Goal: Transaction & Acquisition: Purchase product/service

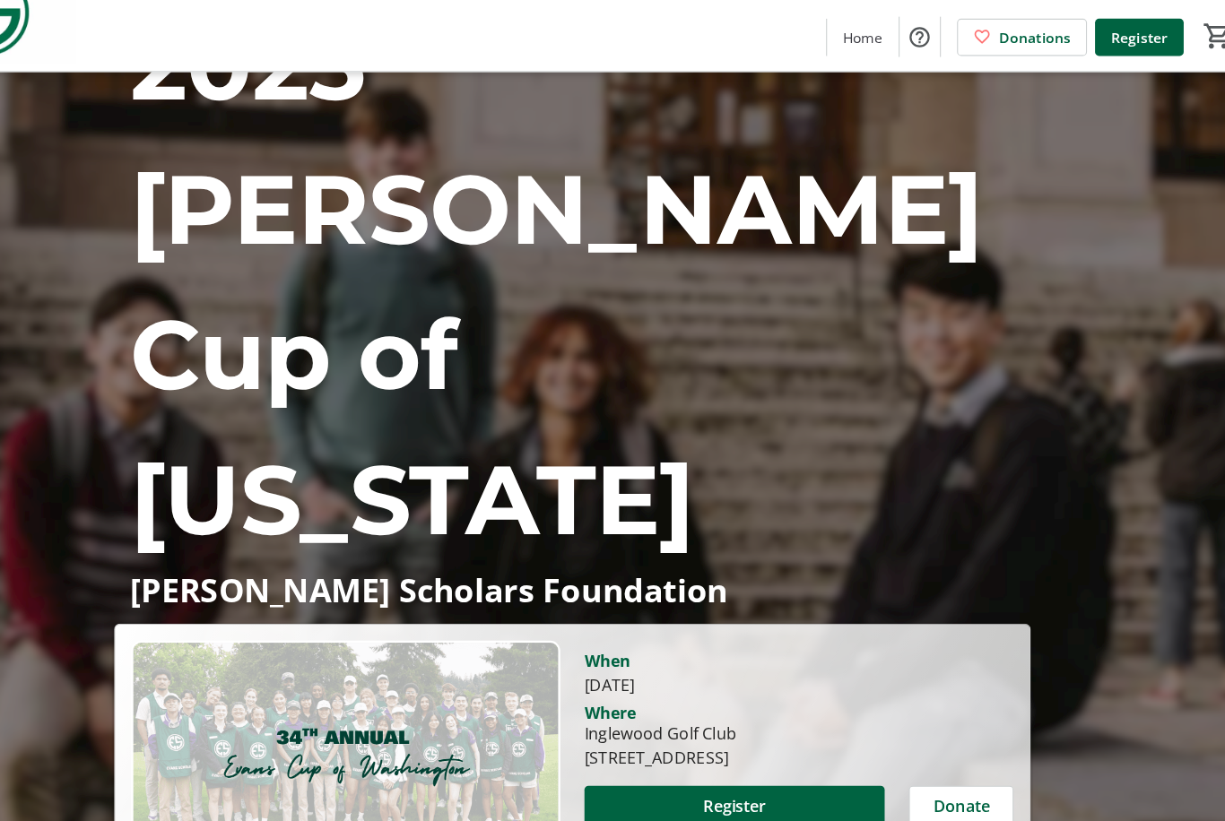
scroll to position [213, 0]
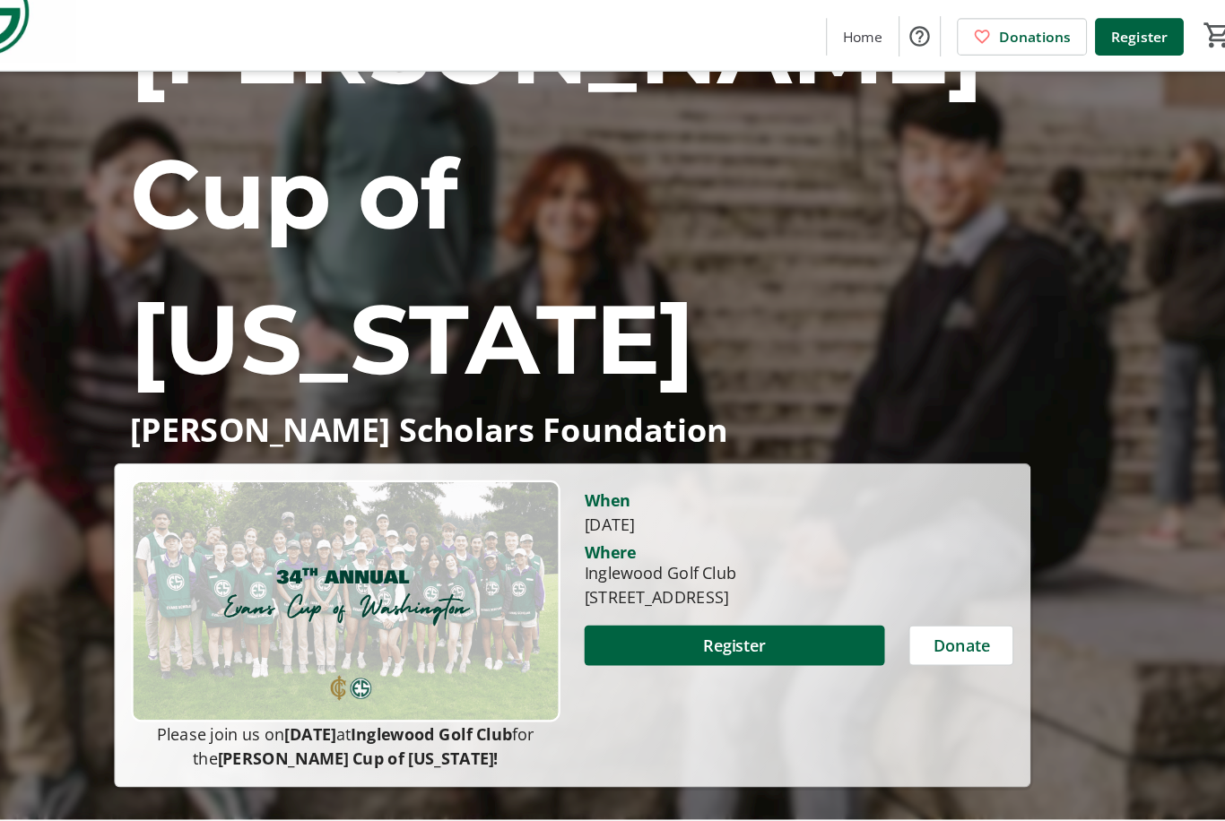
click at [729, 594] on span at bounding box center [756, 615] width 267 height 43
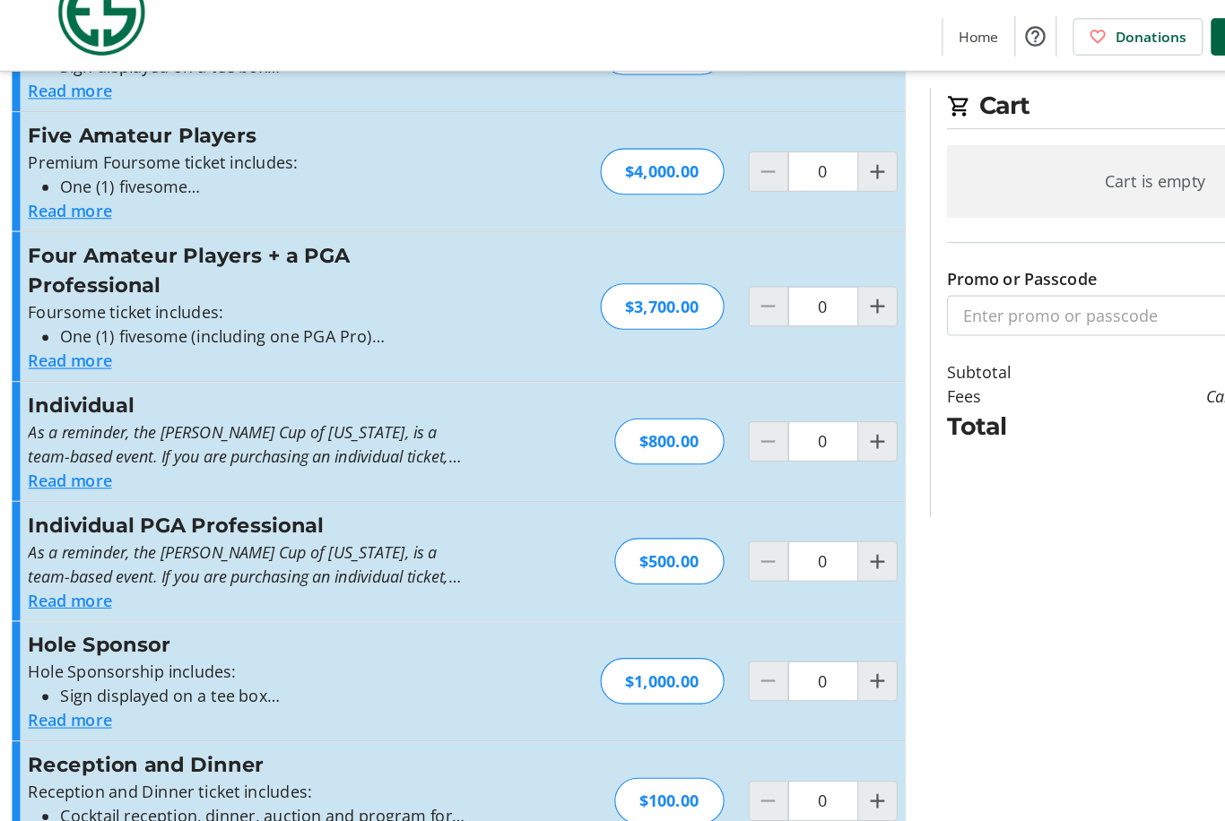
scroll to position [122, 0]
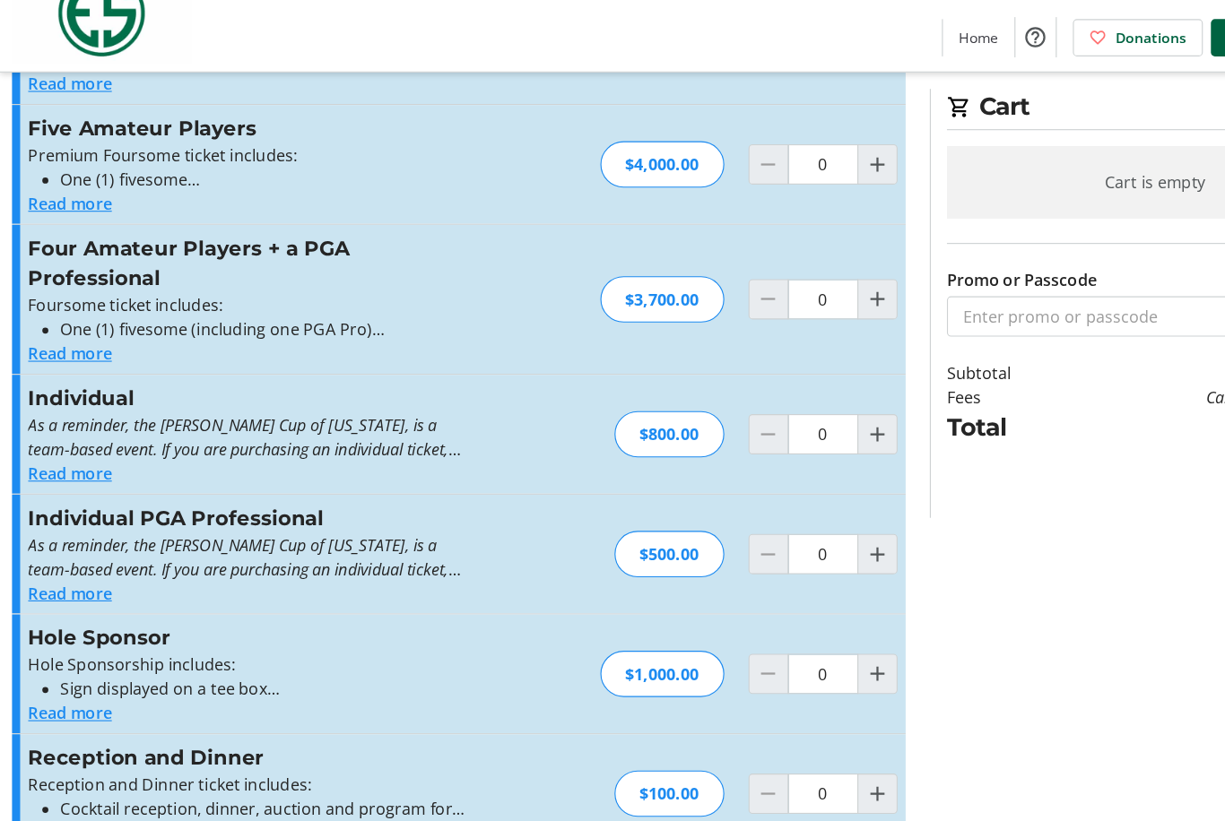
click at [54, 451] on button "Read more" at bounding box center [62, 462] width 74 height 22
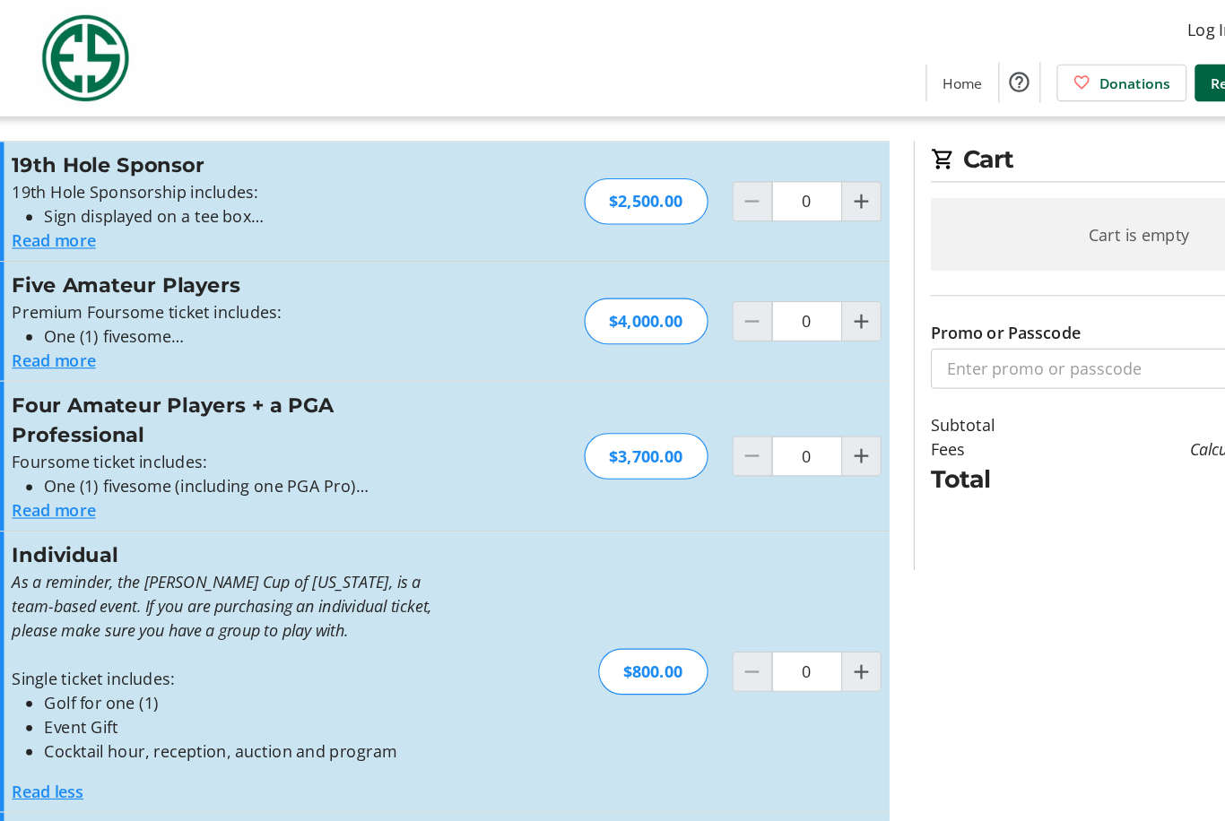
scroll to position [0, 0]
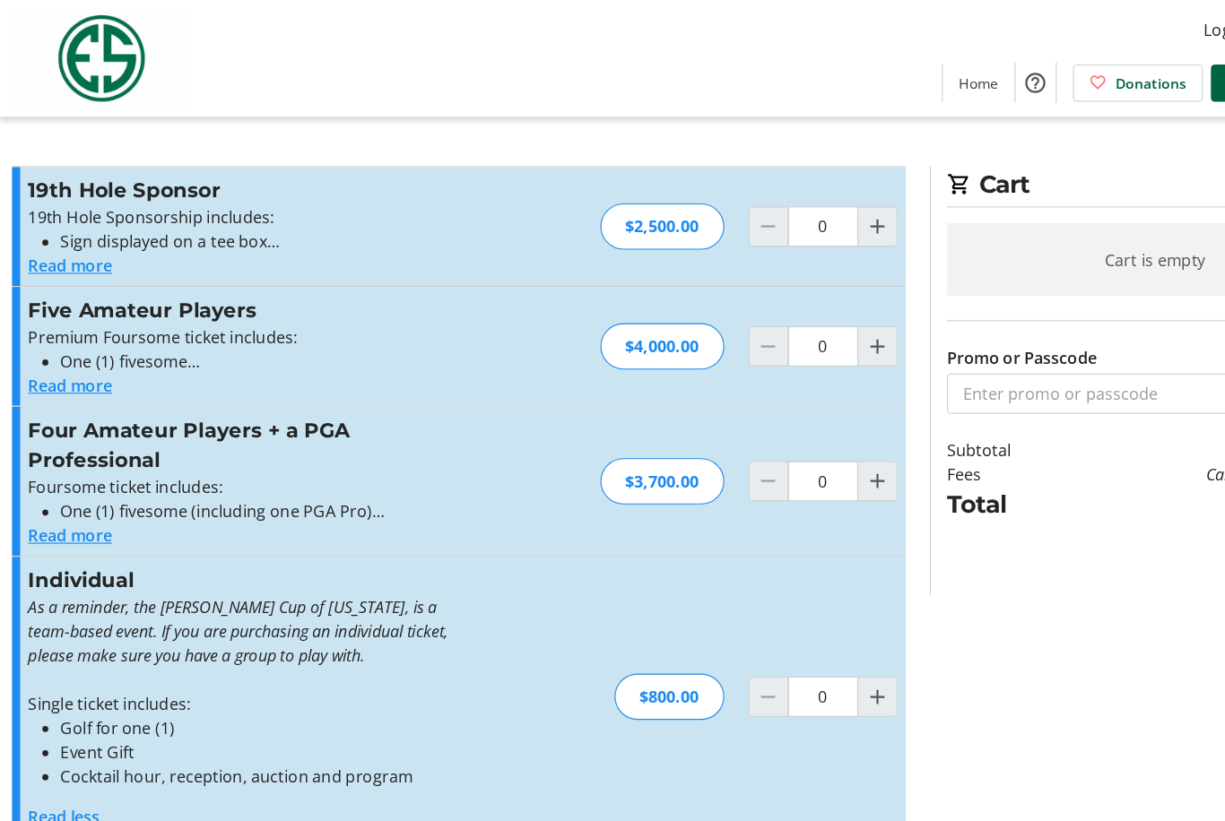
click at [51, 240] on button "Read more" at bounding box center [62, 237] width 74 height 22
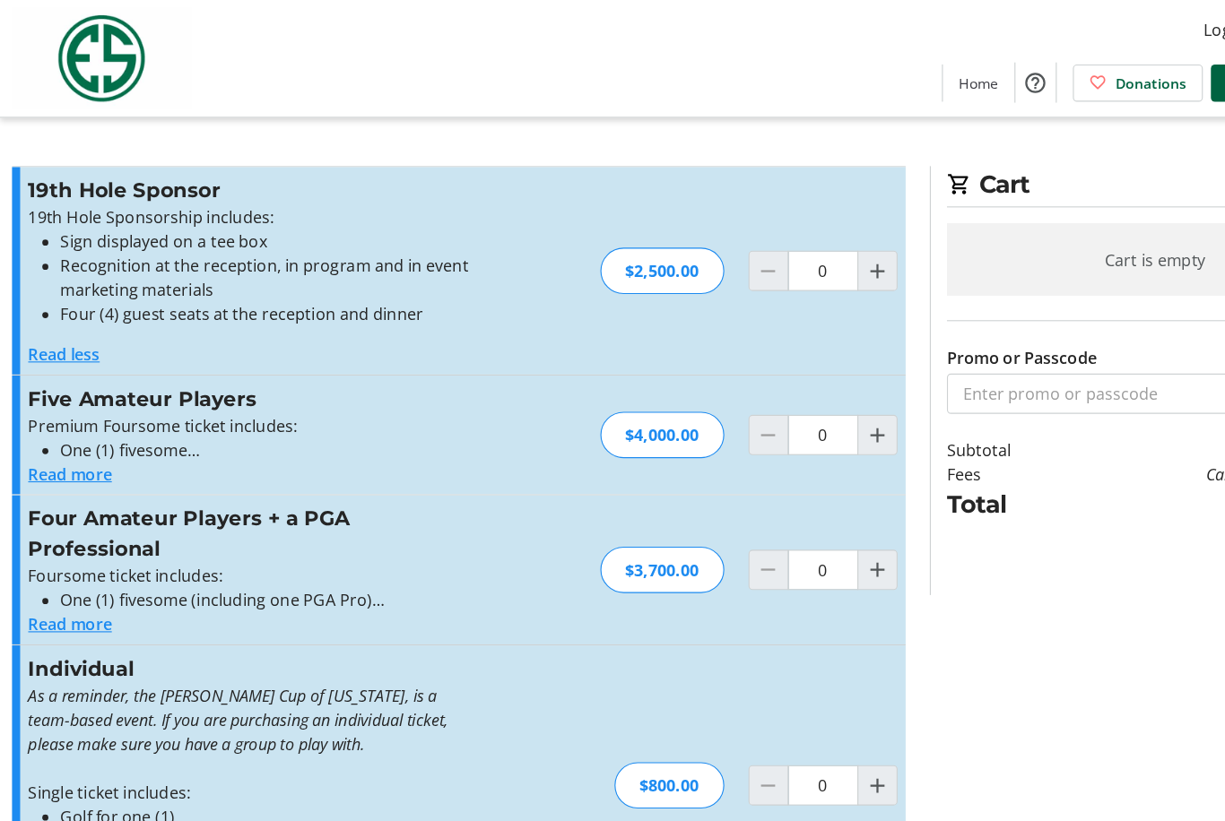
click at [66, 420] on button "Read more" at bounding box center [62, 423] width 74 height 22
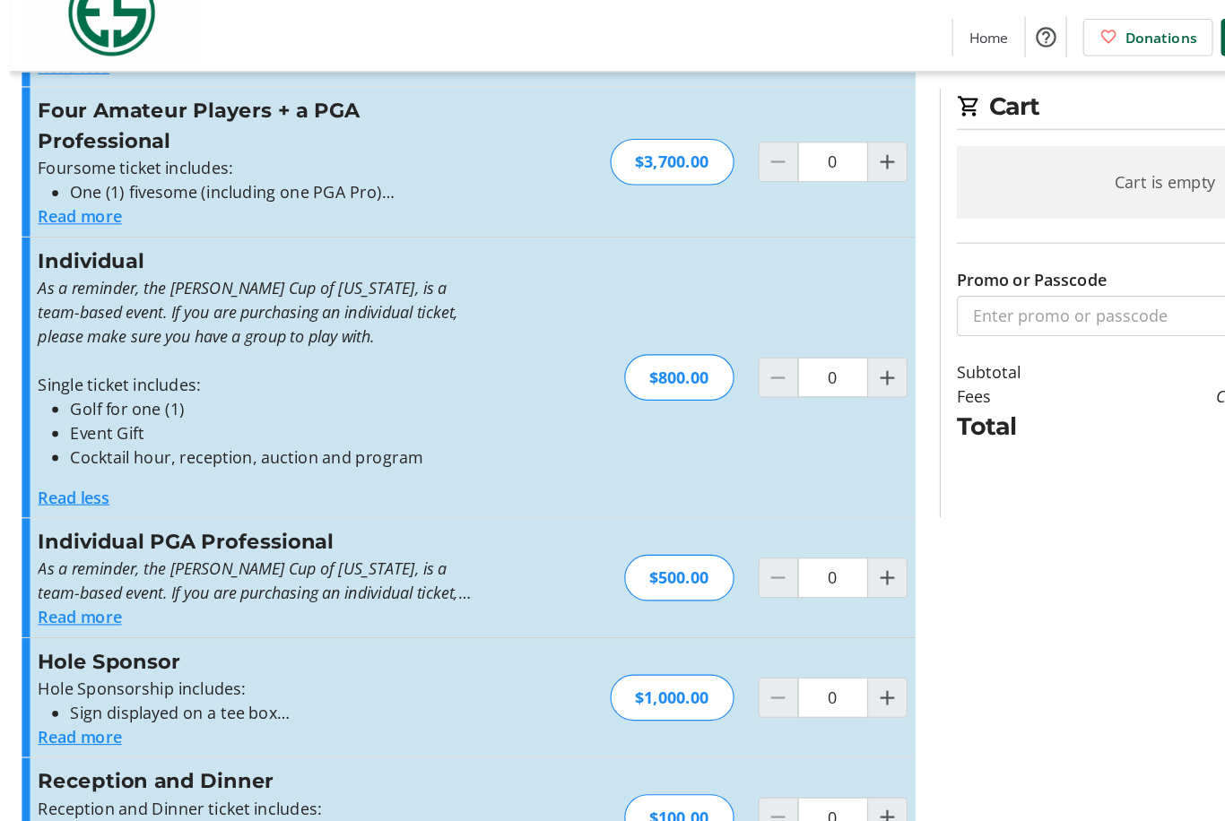
scroll to position [402, 0]
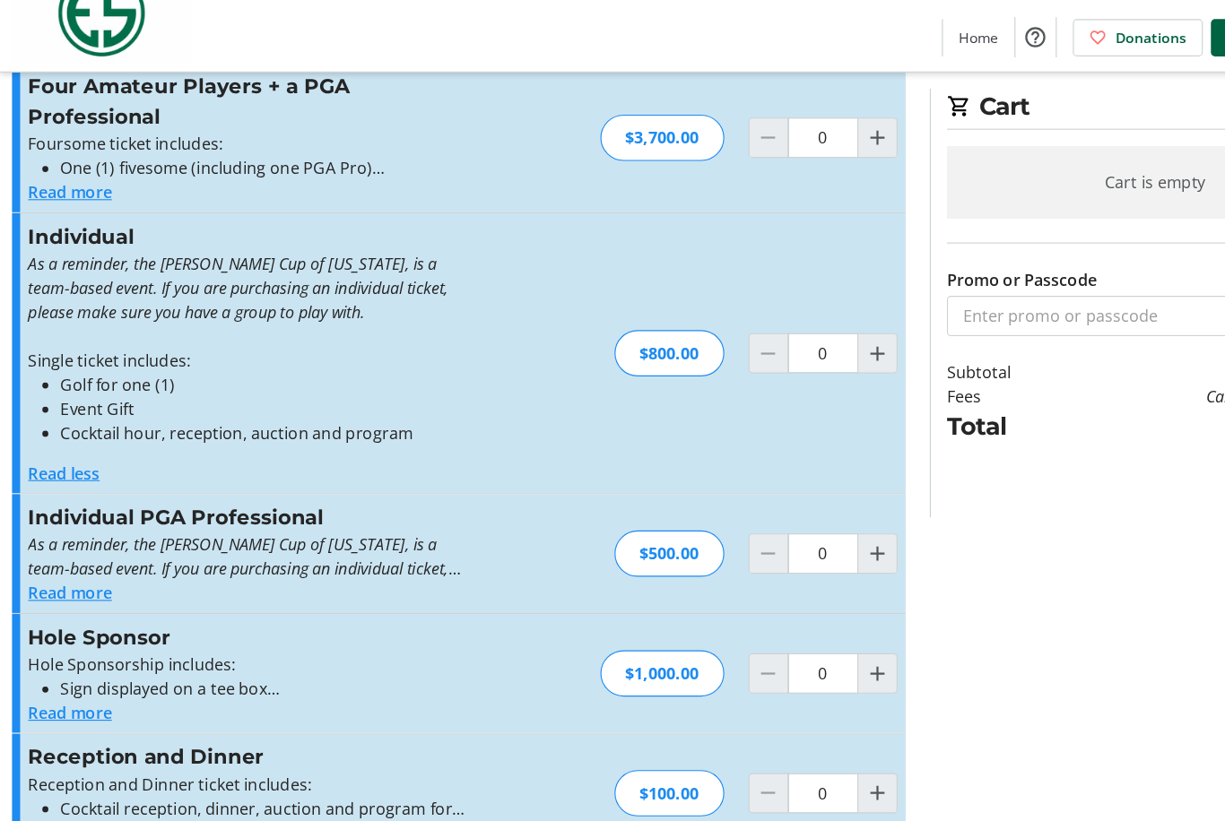
click at [629, 768] on div "Promo or Passcode Apply 19th Hole Sponsor 19th Hole Sponsorship includes: Sign …" at bounding box center [408, 283] width 795 height 1075
